Goal: Use online tool/utility: Utilize a website feature to perform a specific function

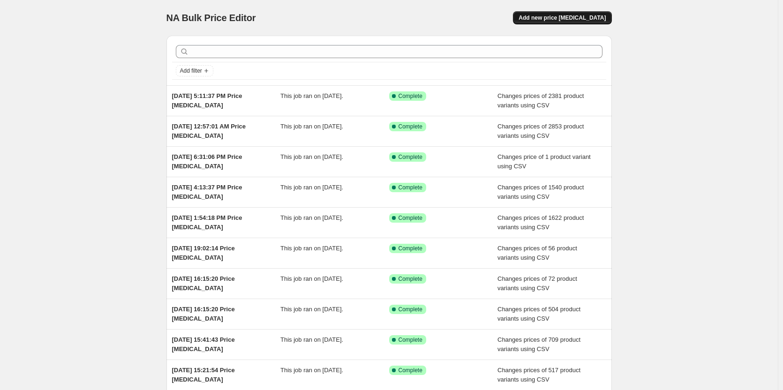
click at [582, 16] on span "Add new price change job" at bounding box center [561, 17] width 87 height 7
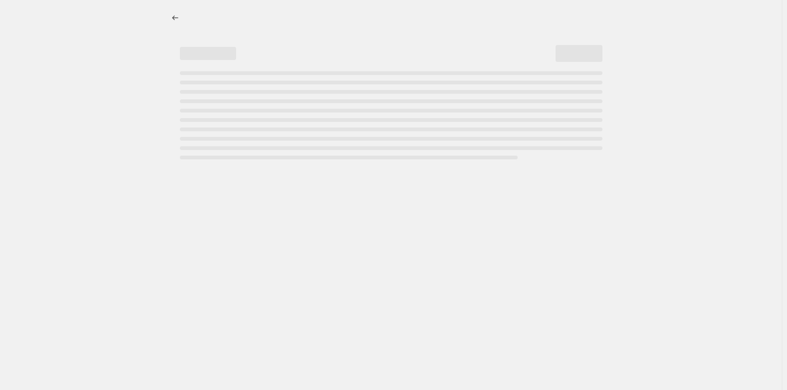
select select "percentage"
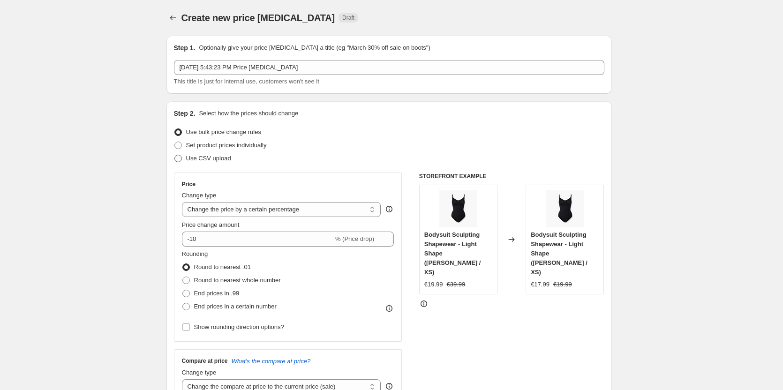
click at [221, 158] on span "Use CSV upload" at bounding box center [208, 158] width 45 height 7
click at [175, 155] on input "Use CSV upload" at bounding box center [174, 155] width 0 height 0
radio input "true"
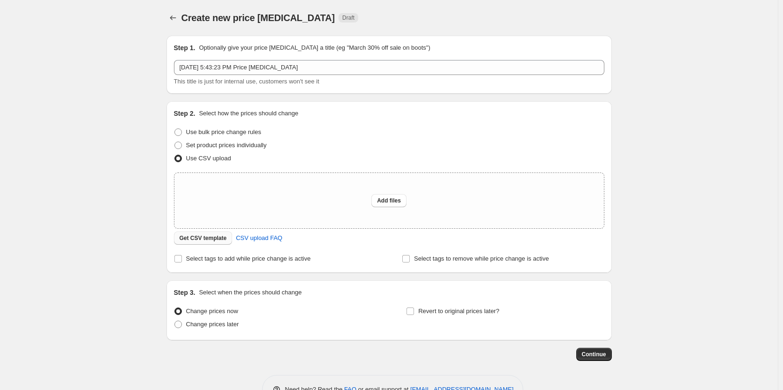
click at [202, 240] on span "Get CSV template" at bounding box center [203, 237] width 47 height 7
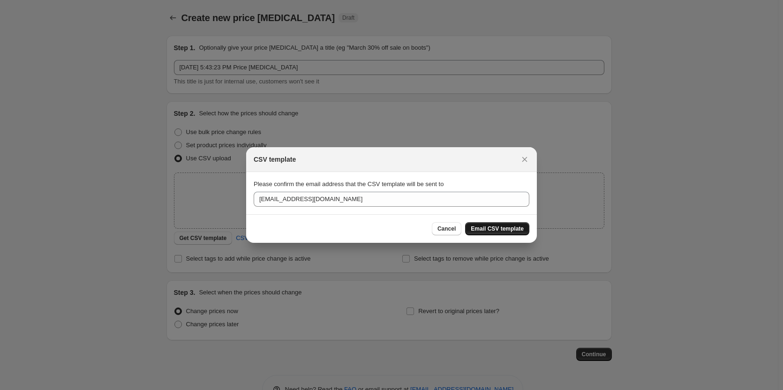
click at [505, 228] on span "Email CSV template" at bounding box center [497, 228] width 53 height 7
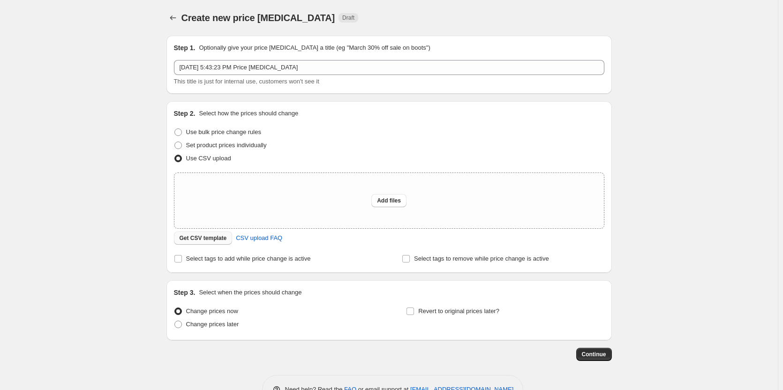
click at [209, 235] on span "Get CSV template" at bounding box center [203, 237] width 47 height 7
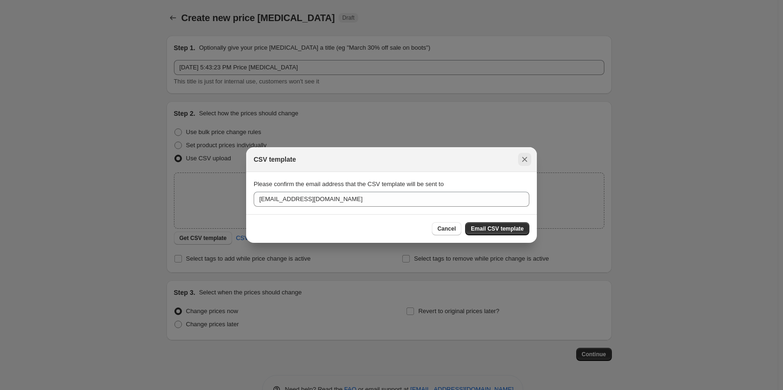
click at [526, 157] on icon "Close" at bounding box center [524, 159] width 5 height 5
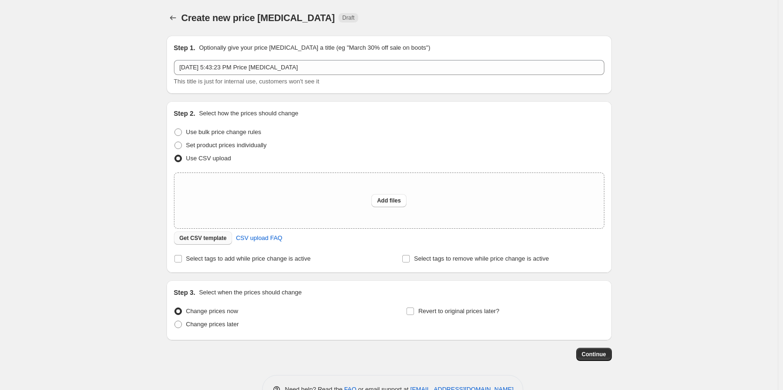
click at [216, 236] on span "Get CSV template" at bounding box center [203, 237] width 47 height 7
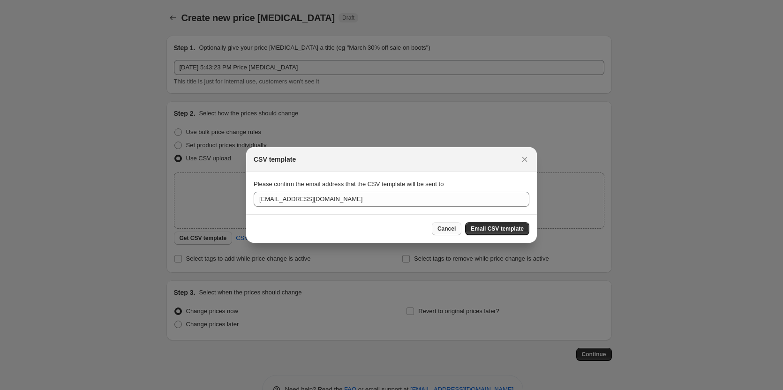
click at [446, 230] on span "Cancel" at bounding box center [446, 228] width 18 height 7
